Goal: Information Seeking & Learning: Learn about a topic

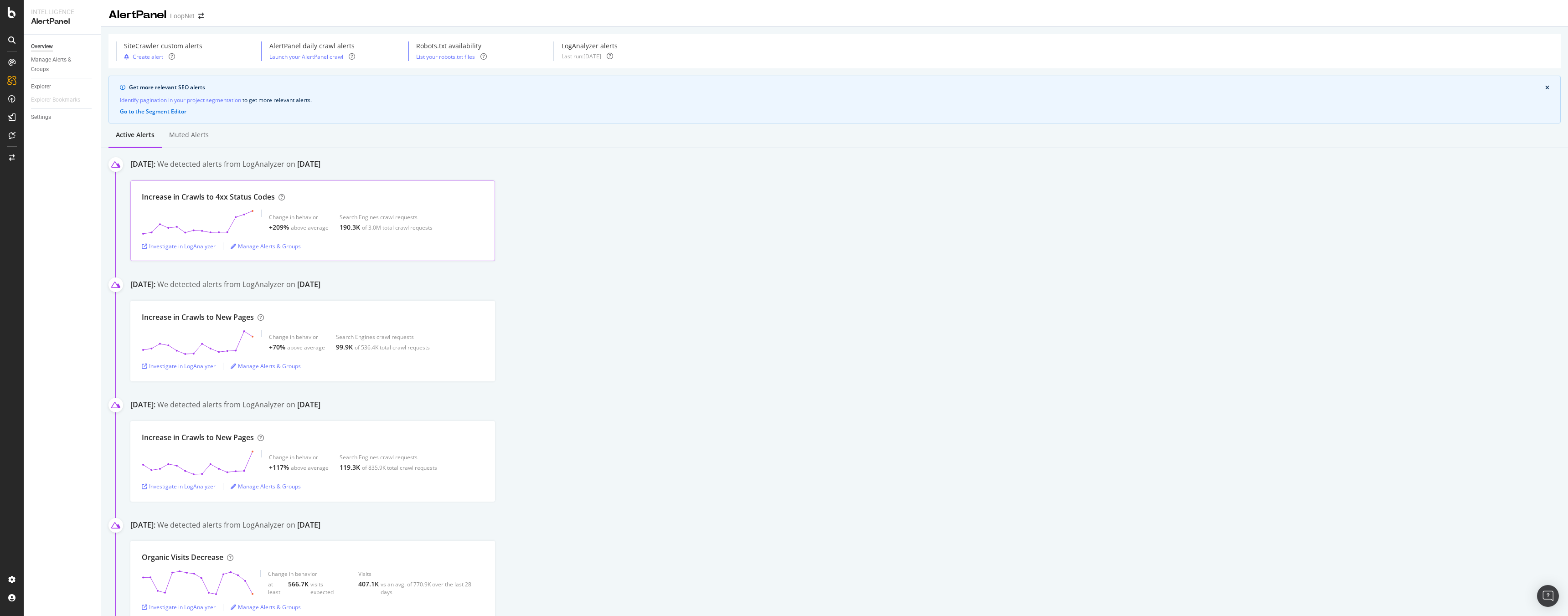
click at [201, 245] on div "Investigate in LogAnalyzer" at bounding box center [178, 246] width 74 height 8
click at [59, 116] on div "LogAnalyzer" at bounding box center [51, 119] width 35 height 9
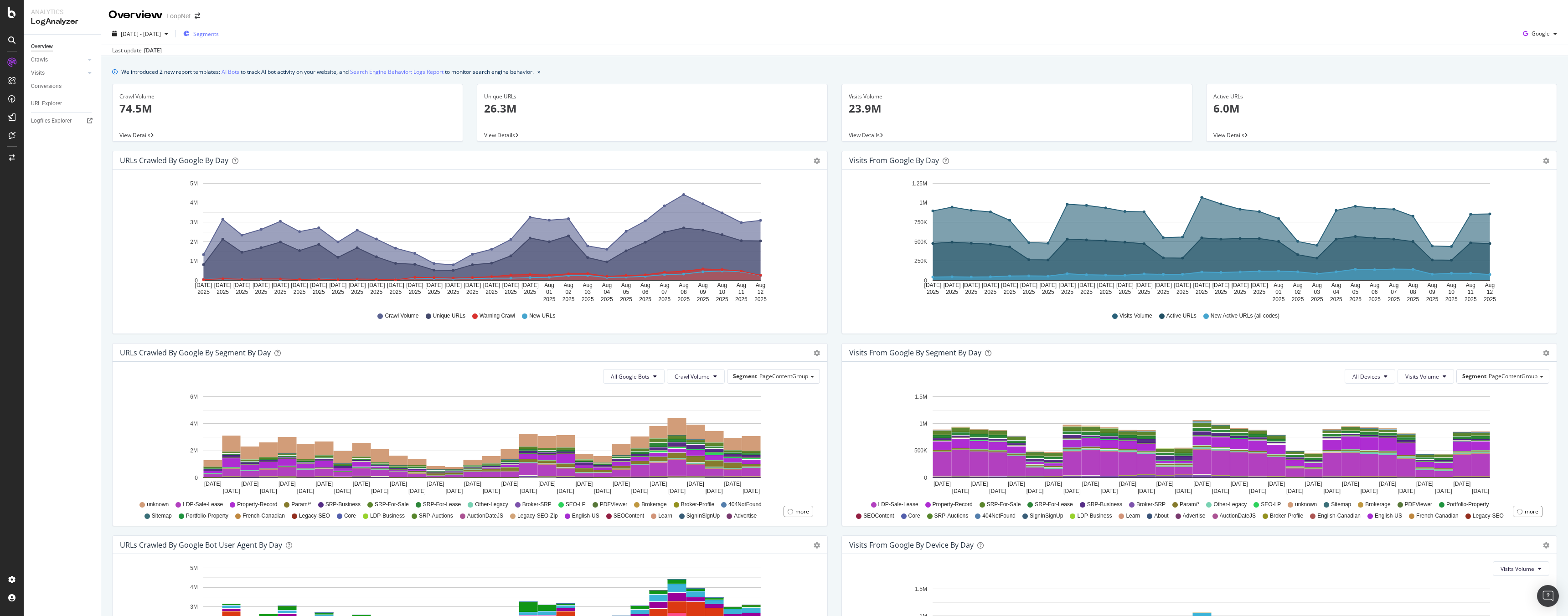
click at [219, 32] on span "Segments" at bounding box center [206, 33] width 26 height 8
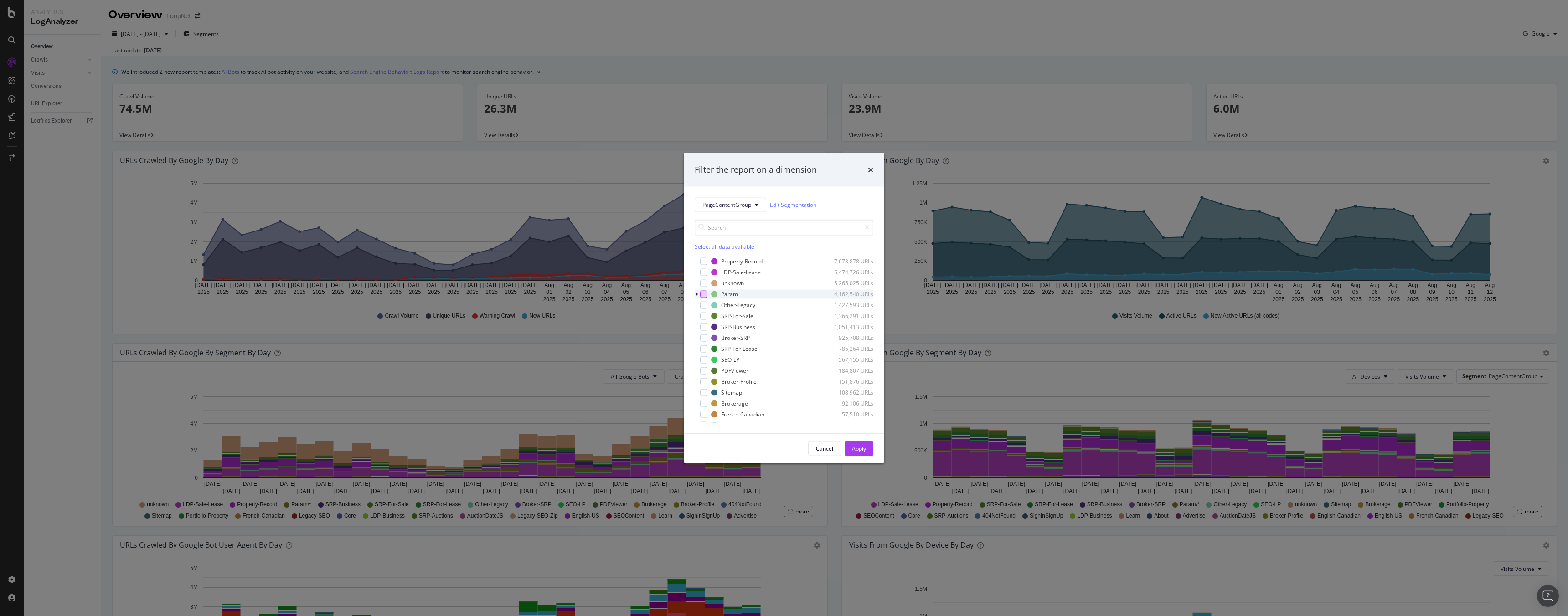
click at [700, 296] on div "modal" at bounding box center [704, 294] width 7 height 7
click at [698, 296] on div "modal" at bounding box center [697, 294] width 5 height 9
click at [714, 305] on div "bb= 2,237 URLs" at bounding box center [784, 304] width 179 height 9
click at [860, 449] on div "Apply" at bounding box center [859, 449] width 14 height 8
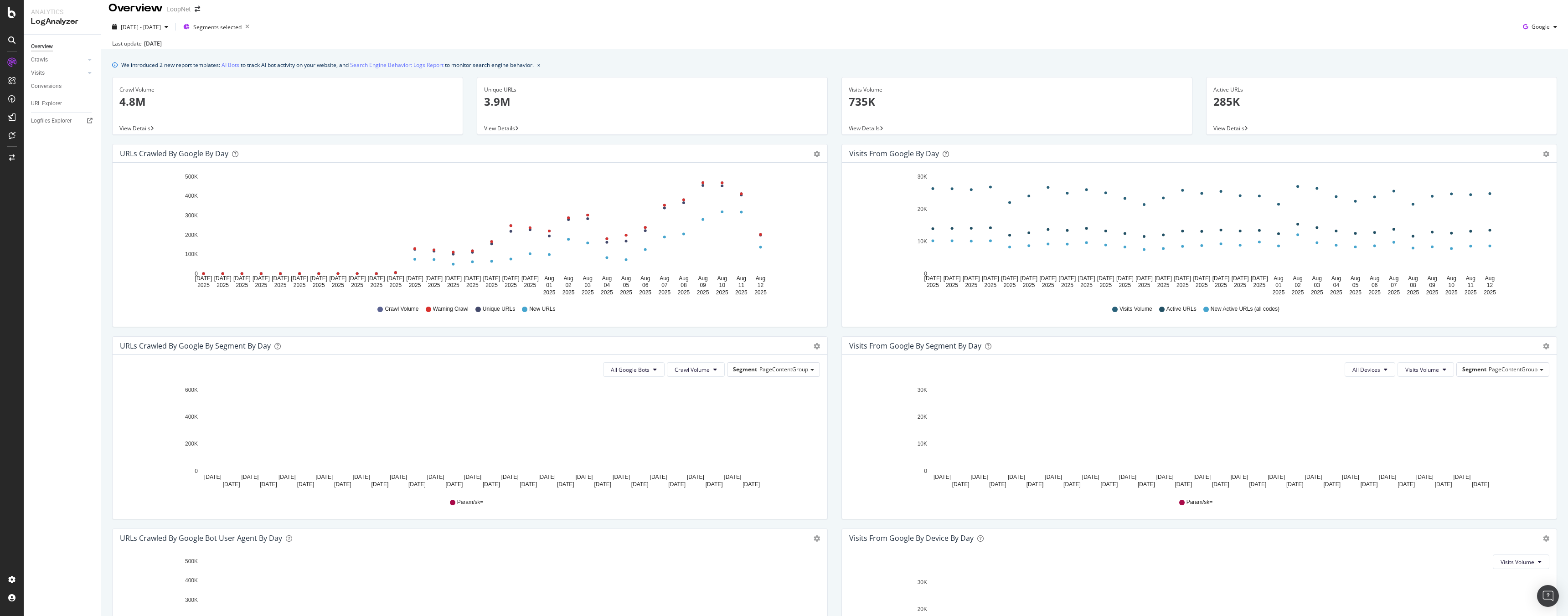
scroll to position [7, 0]
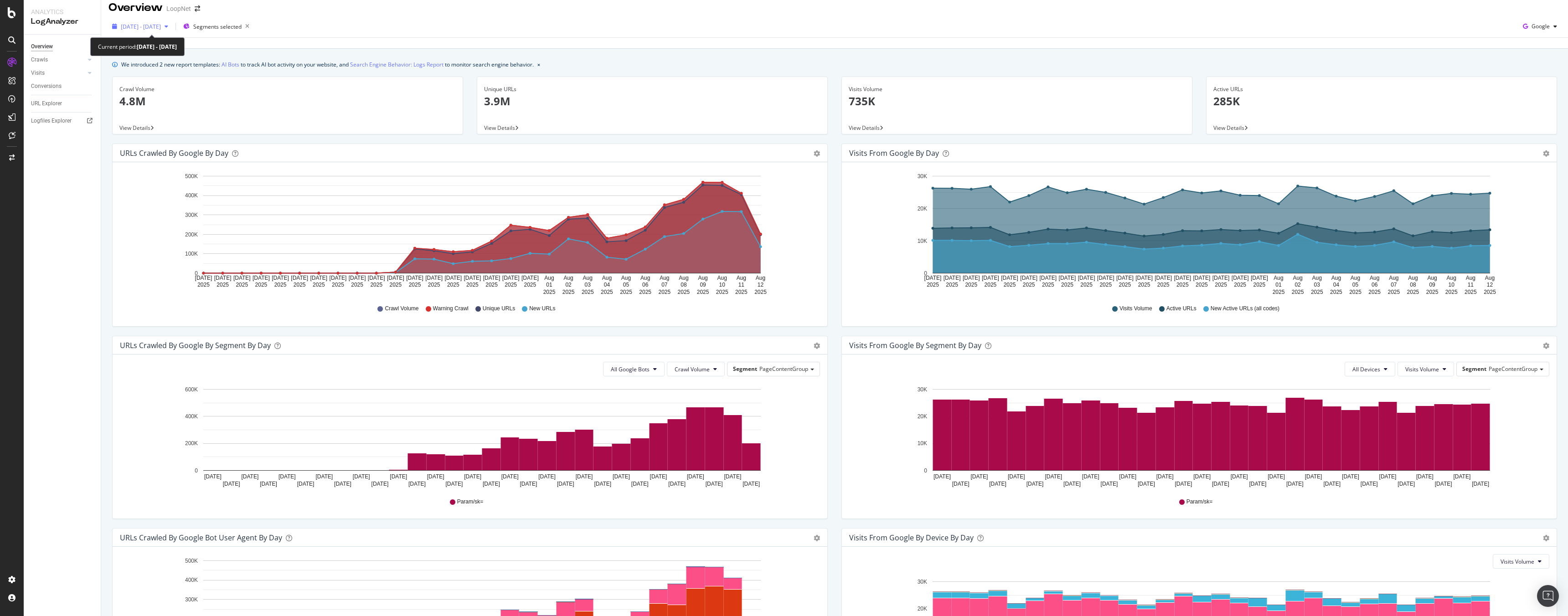
click at [161, 26] on span "2025 Jul. 14th - Aug. 12th" at bounding box center [141, 26] width 40 height 8
click at [297, 28] on div "2025 Jul. 14th - Aug. 12th Segments selected Date Range Last 7 Days Last 28 Day…" at bounding box center [835, 28] width 1467 height 18
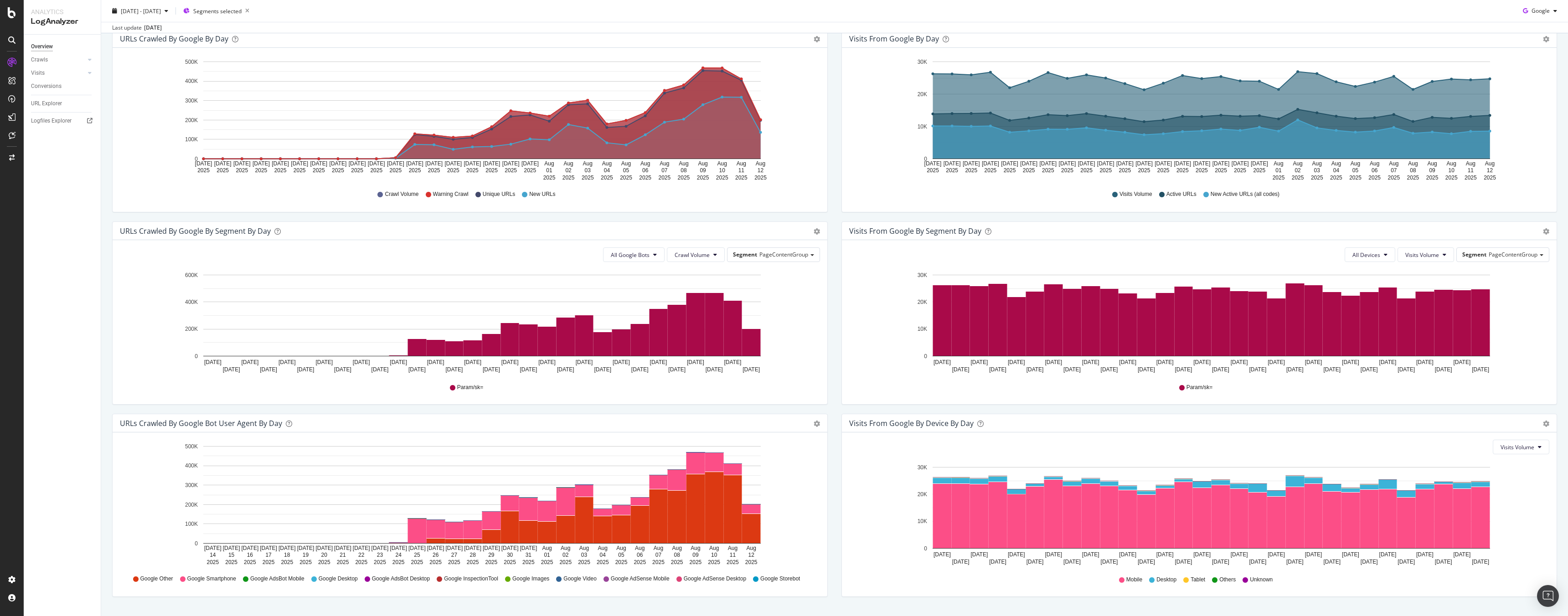
scroll to position [121, 0]
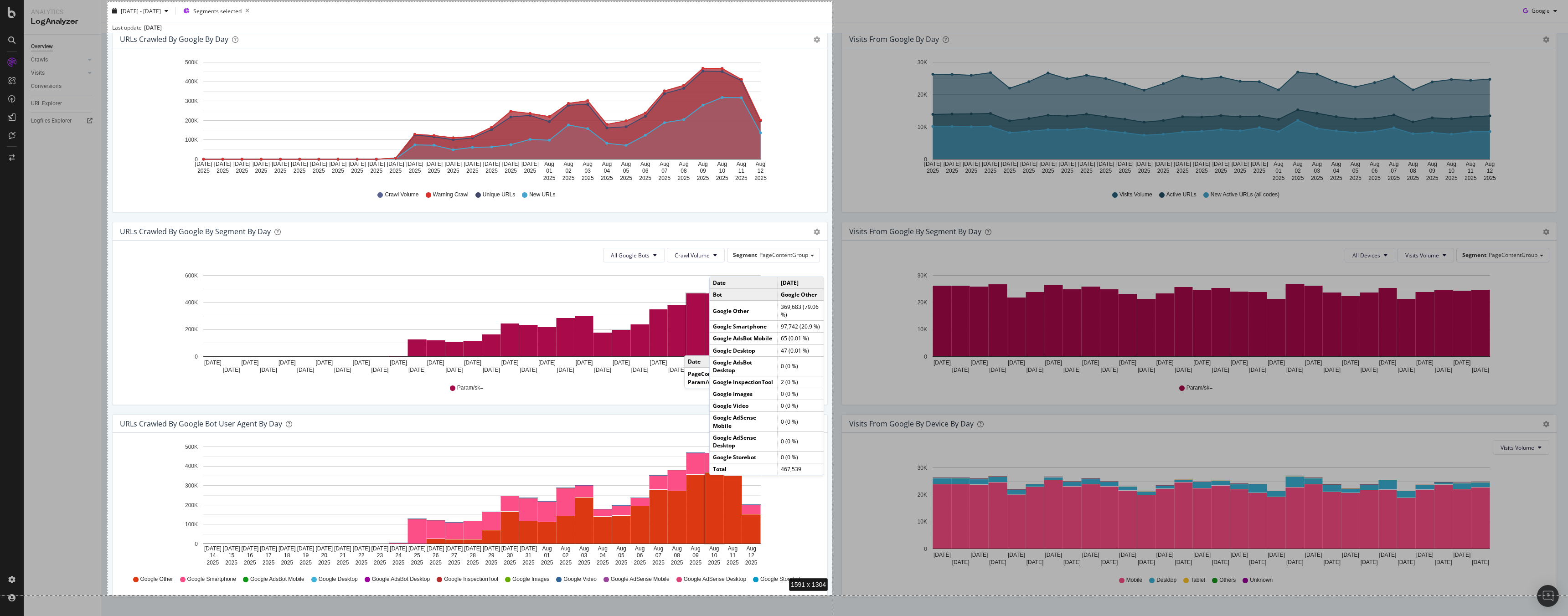
drag, startPoint x: 107, startPoint y: 1, endPoint x: 832, endPoint y: 595, distance: 937.3
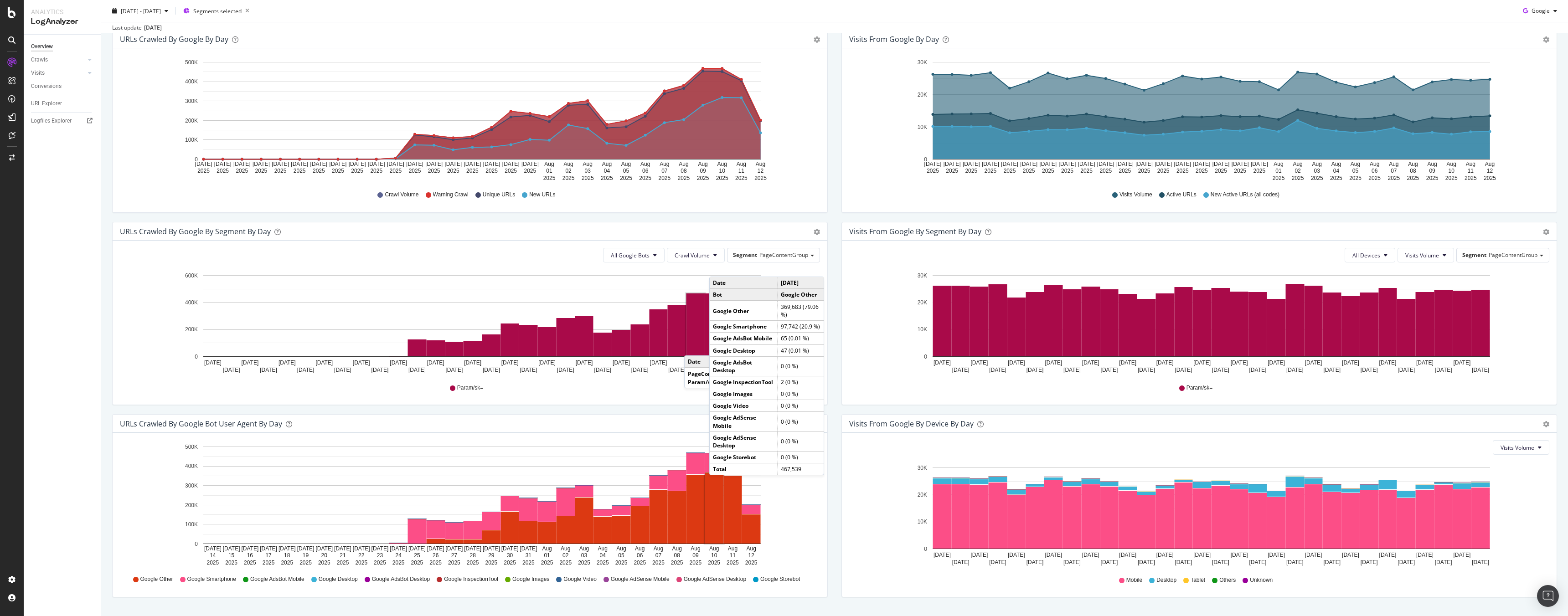
click at [849, 184] on div "Visits Volume Active URLs New Active URLs (all codes)" at bounding box center [1199, 194] width 700 height 23
click at [835, 186] on div "Visits from Google by day Area Table Hold CMD (⌘) while clicking to filter the …" at bounding box center [1199, 126] width 729 height 192
click at [824, 265] on div "URLs Crawled by Google By Segment By Day Timeline (by Value) Table All Google B…" at bounding box center [470, 313] width 716 height 183
click at [765, 266] on div "All Google Bots Crawl Volume Segment PageContentGroup Hold CMD (⌘) while clicki…" at bounding box center [470, 323] width 715 height 164
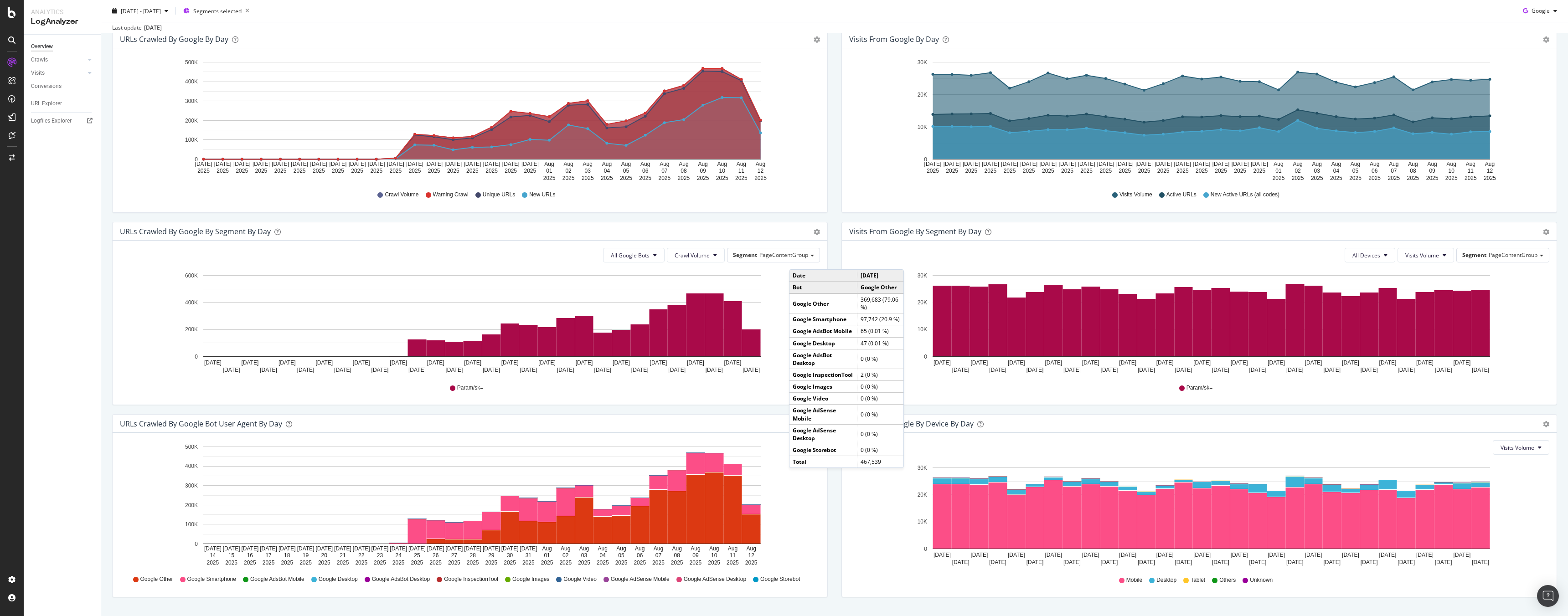
click at [791, 523] on icon "Jul 14 2025 Jul 15 2025 Jul 16 2025 Jul 17 2025 Jul 18 2025 Jul 19 2025 Jul 20 …" at bounding box center [468, 503] width 697 height 127
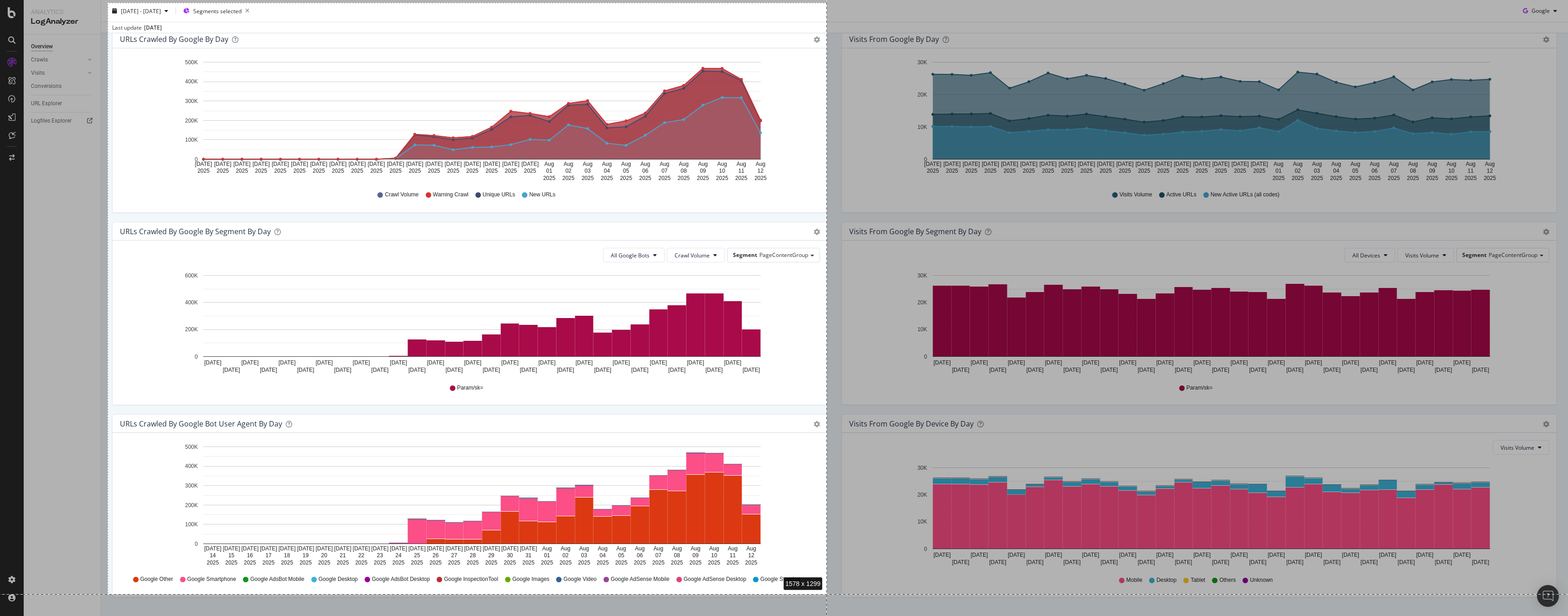
drag, startPoint x: 108, startPoint y: 2, endPoint x: 827, endPoint y: 594, distance: 931.4
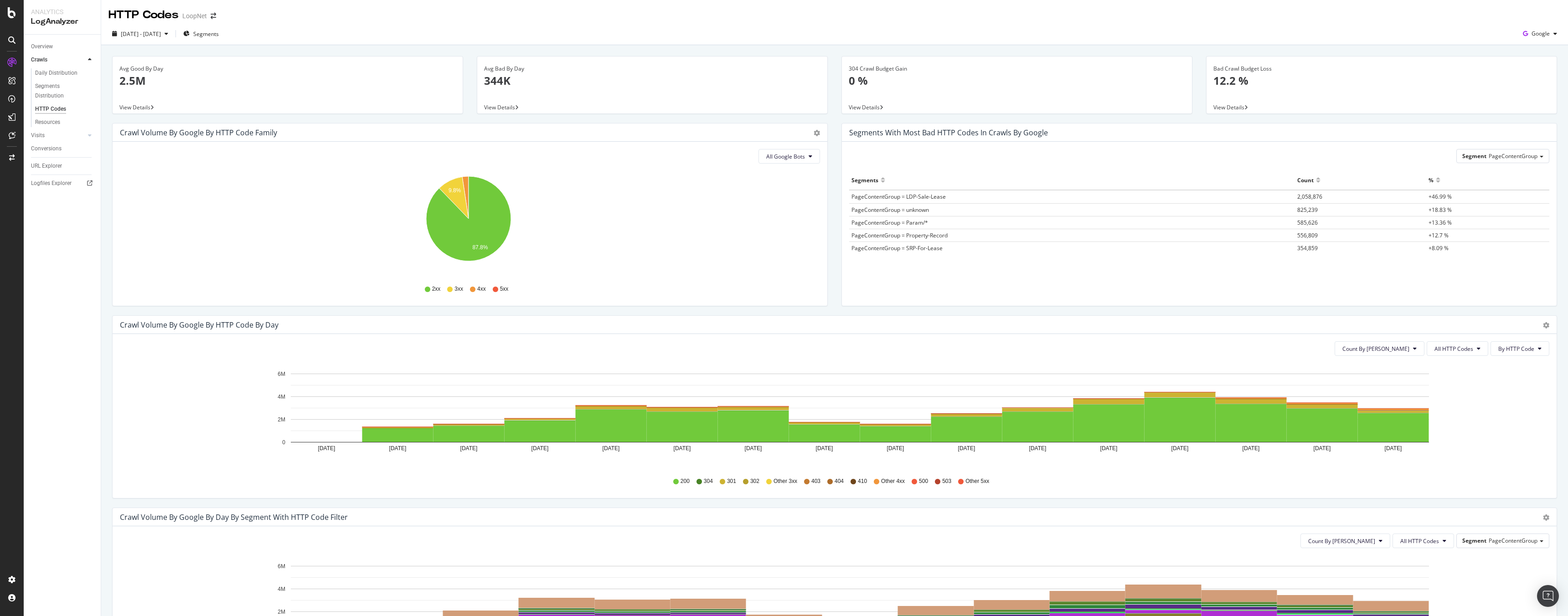
scroll to position [326, 0]
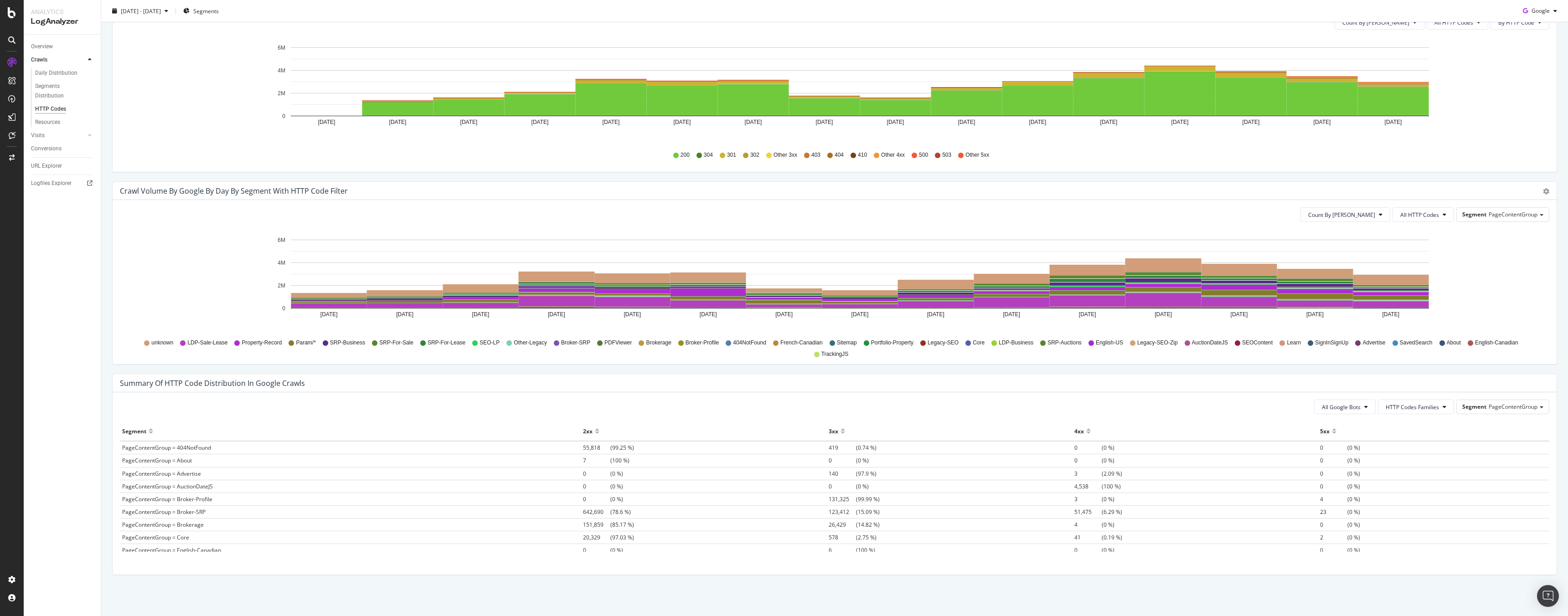
click at [612, 448] on span "55,818 (99.25 %)" at bounding box center [609, 447] width 51 height 8
click at [203, 451] on span "PageContentGroup = 404NotFound" at bounding box center [167, 447] width 89 height 8
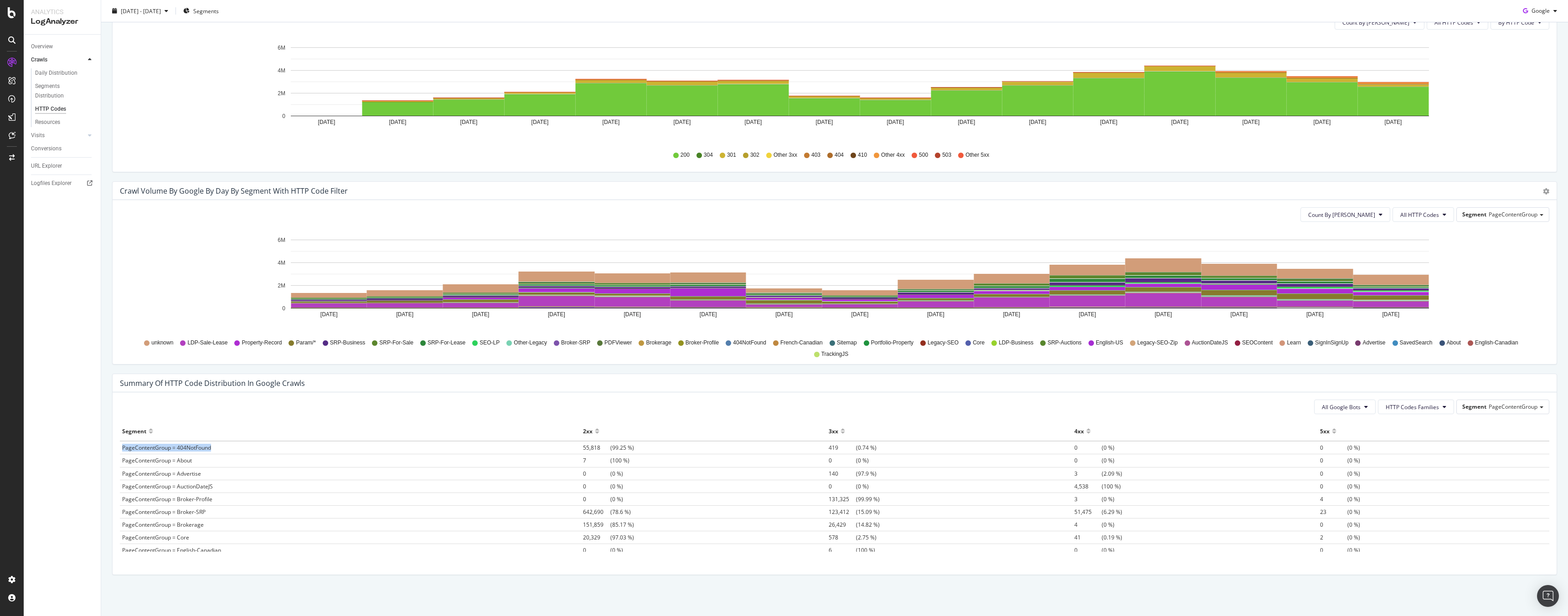
click at [203, 451] on span "PageContentGroup = 404NotFound" at bounding box center [167, 447] width 89 height 8
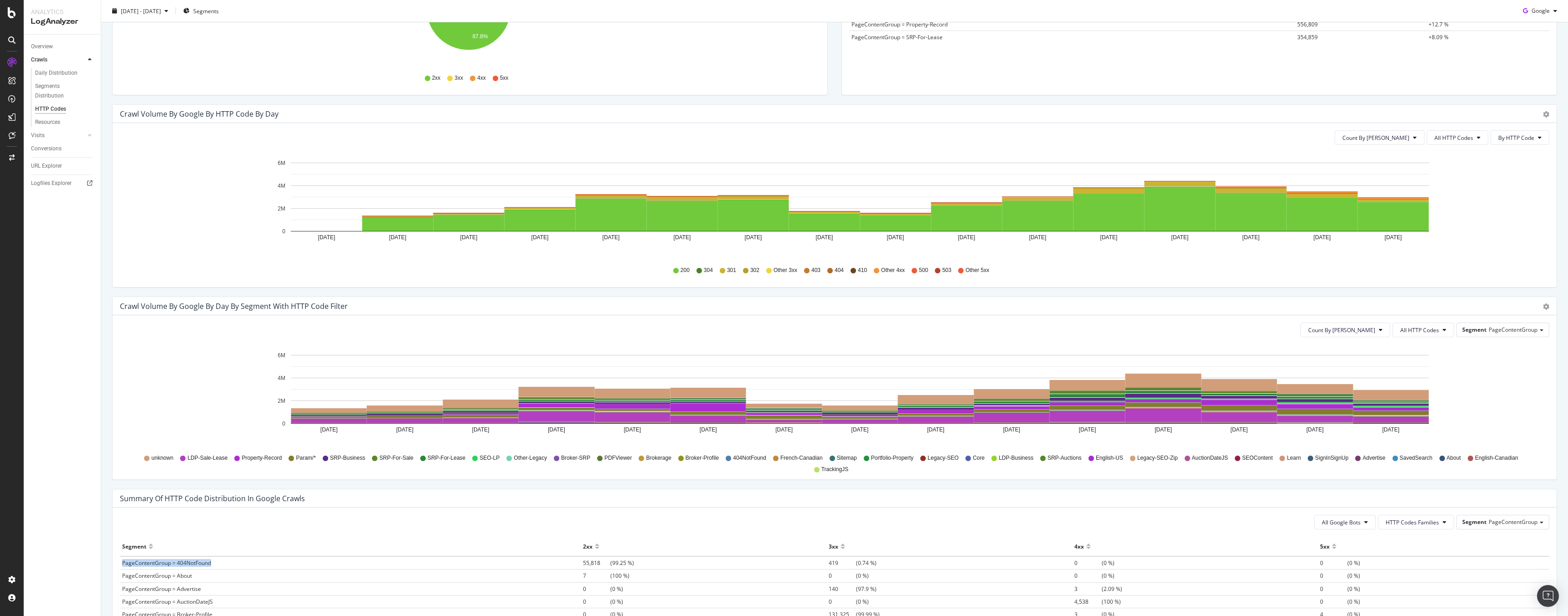
scroll to position [0, 0]
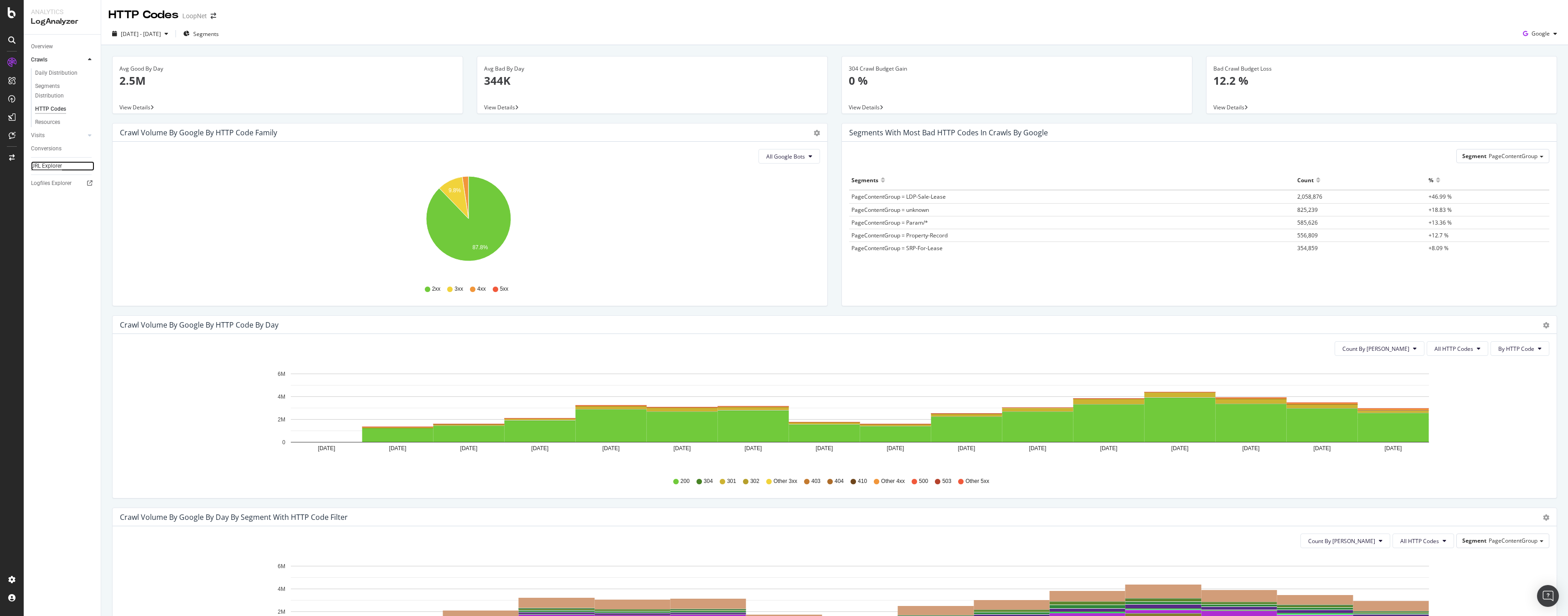
click at [57, 170] on div "URL Explorer" at bounding box center [46, 166] width 31 height 10
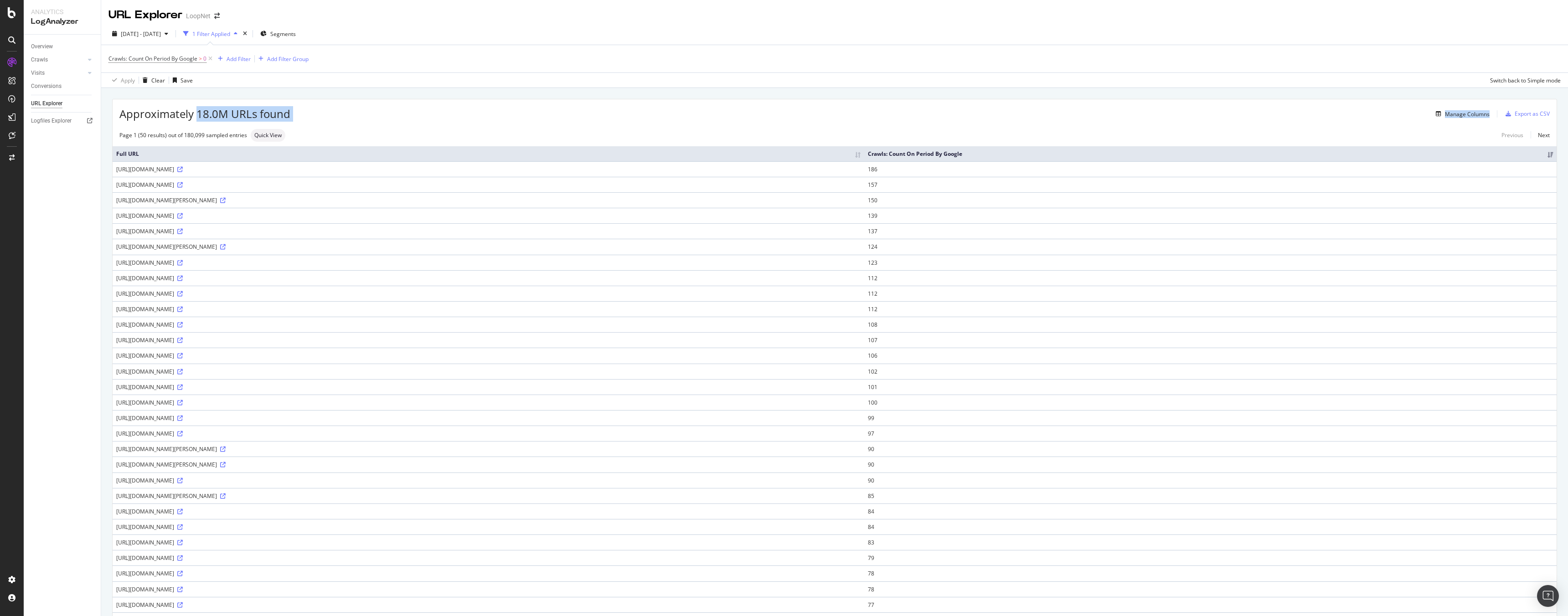
drag, startPoint x: 198, startPoint y: 117, endPoint x: 296, endPoint y: 121, distance: 98.1
click at [296, 121] on div "Approximately 18.0M URLs found Manage Columns Export as CSV" at bounding box center [835, 110] width 1444 height 23
click at [326, 123] on div "Approximately 18.0M URLs found Manage Columns Export as CSV Page 1 (50 results)…" at bounding box center [835, 524] width 1444 height 850
click at [296, 59] on div "Add Filter Group" at bounding box center [288, 59] width 41 height 8
click at [324, 97] on div "URL Explorer LoopNet [DATE] - [DATE] 1 Filter Applied Segments Crawls: Count On…" at bounding box center [835, 308] width 1467 height 616
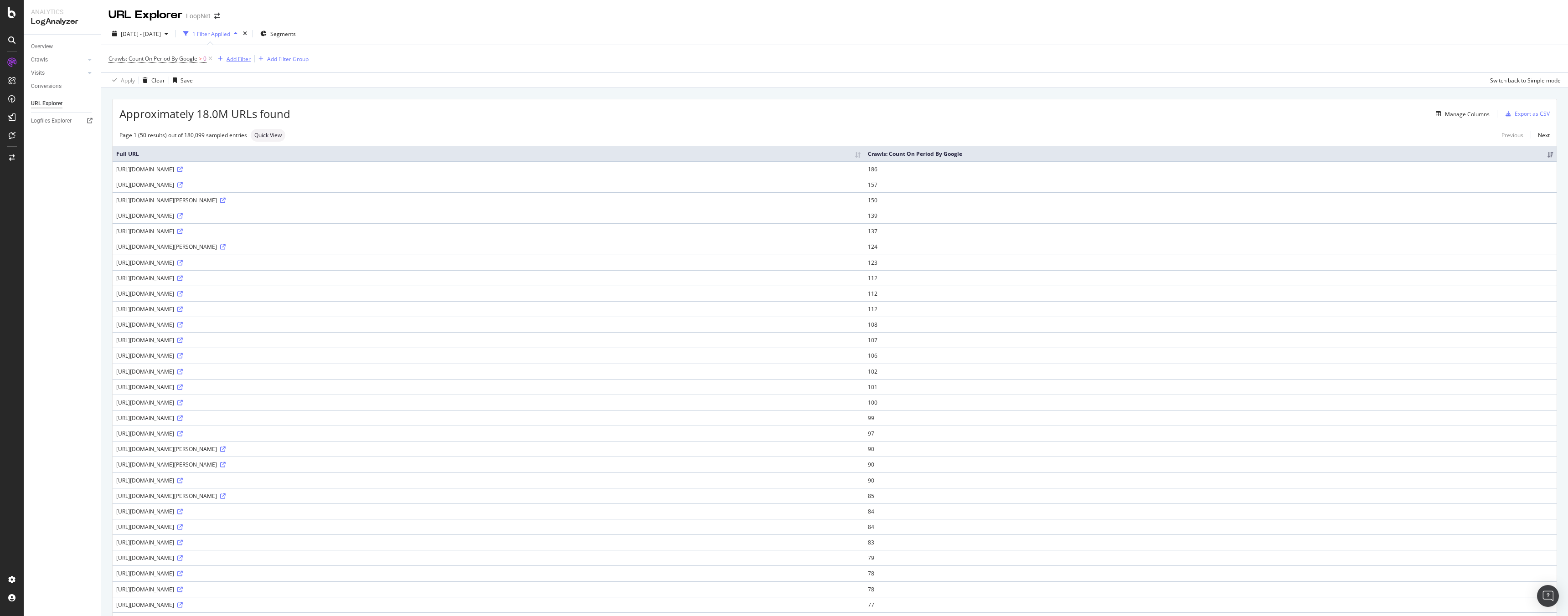
click at [245, 59] on div "Add Filter" at bounding box center [239, 59] width 24 height 8
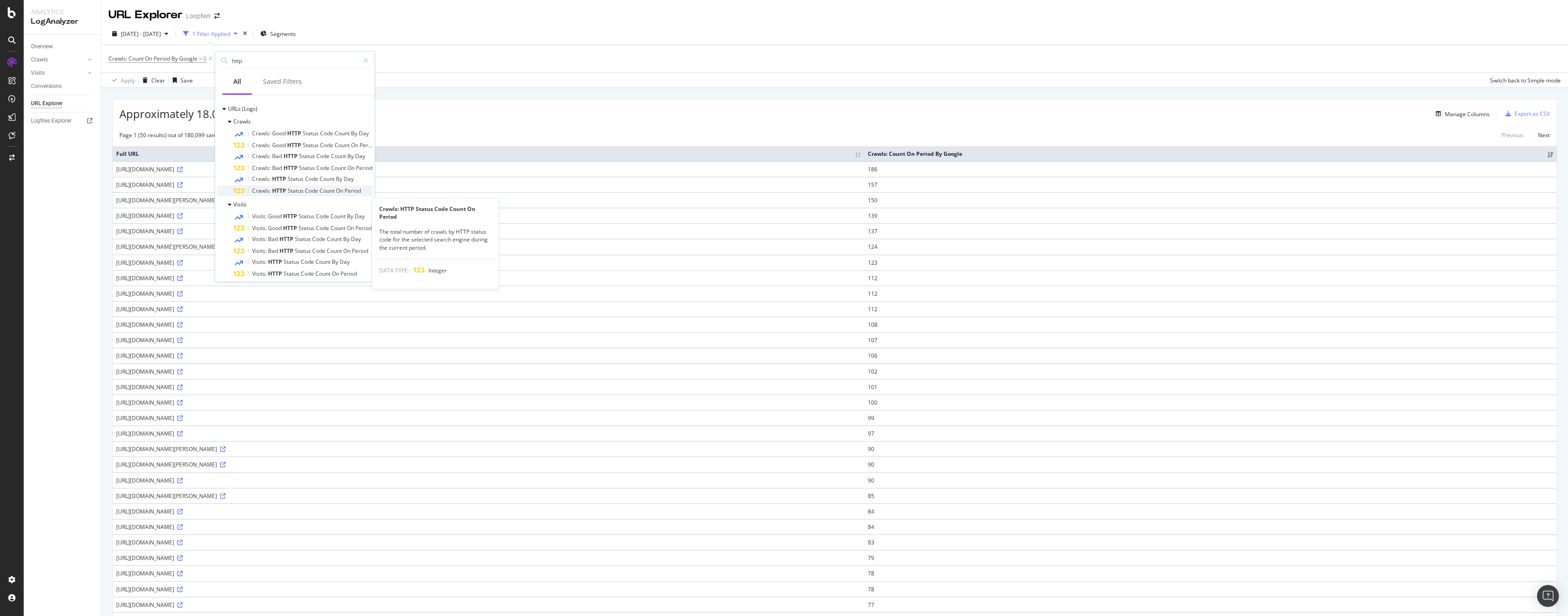
scroll to position [19, 0]
type input "http"
click at [285, 172] on span "HTTP" at bounding box center [279, 173] width 15 height 8
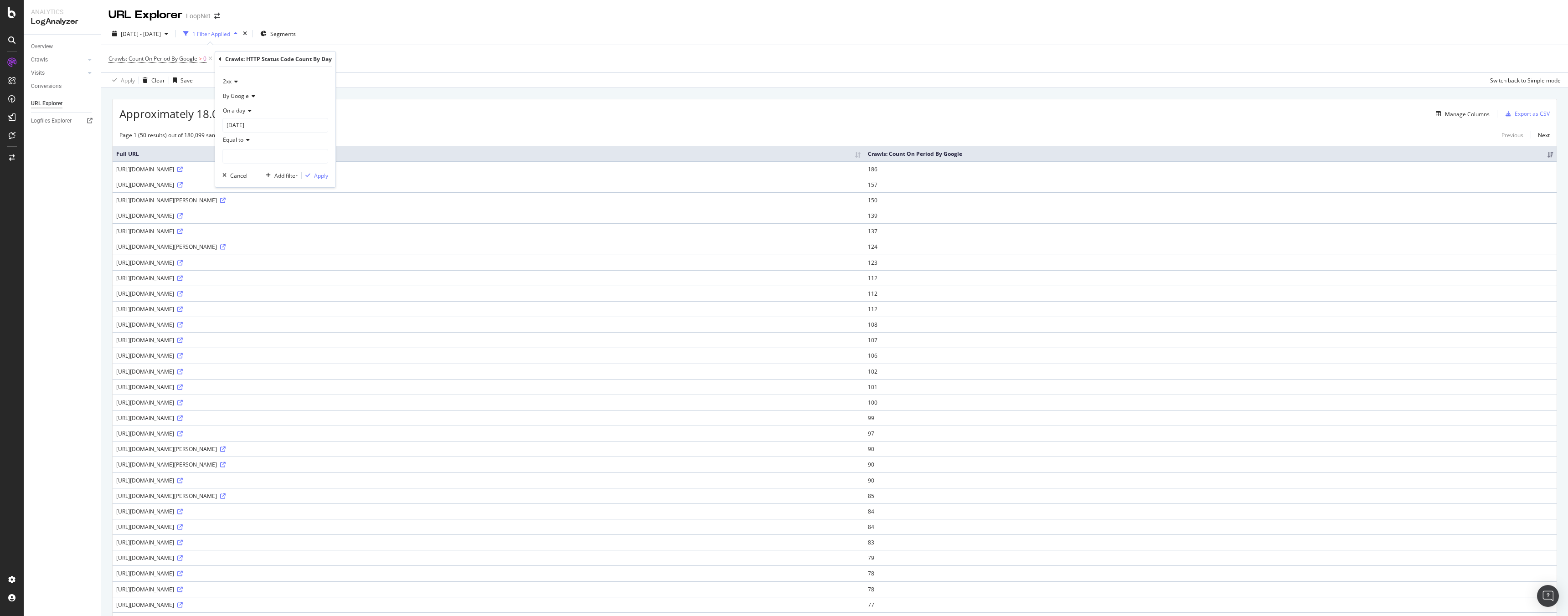
click at [242, 88] on div "2xx" at bounding box center [275, 82] width 106 height 15
click at [236, 126] on div "4xx" at bounding box center [273, 124] width 97 height 12
click at [325, 177] on div "Apply" at bounding box center [321, 175] width 14 height 8
